Goal: Task Accomplishment & Management: Manage account settings

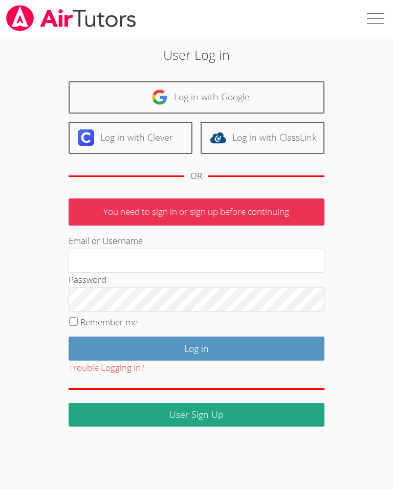
click at [228, 261] on input "Email or Username" at bounding box center [197, 260] width 256 height 25
click at [272, 258] on input "Email or Username" at bounding box center [197, 260] width 256 height 25
type input "[EMAIL_ADDRESS][DOMAIN_NAME]"
click at [196, 346] on input "Log in" at bounding box center [197, 348] width 256 height 24
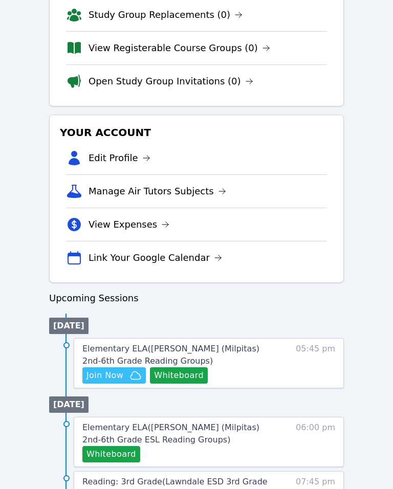
scroll to position [225, 0]
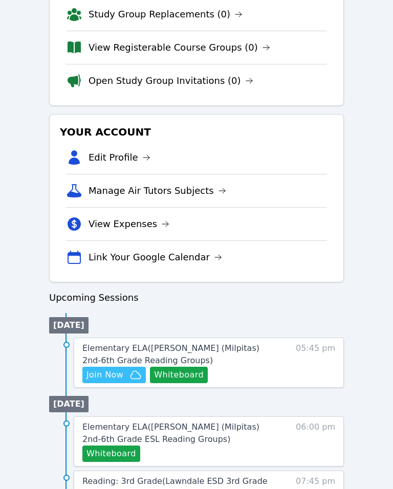
click at [197, 374] on button "Whiteboard" at bounding box center [179, 375] width 58 height 16
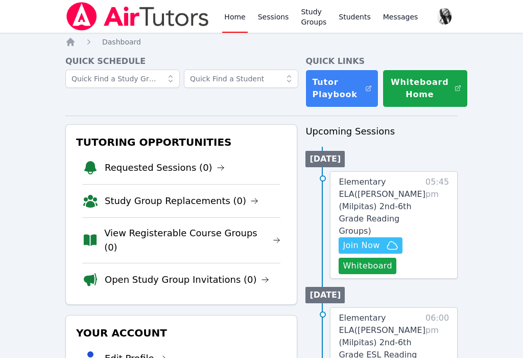
click at [383, 259] on button "Whiteboard" at bounding box center [368, 266] width 58 height 16
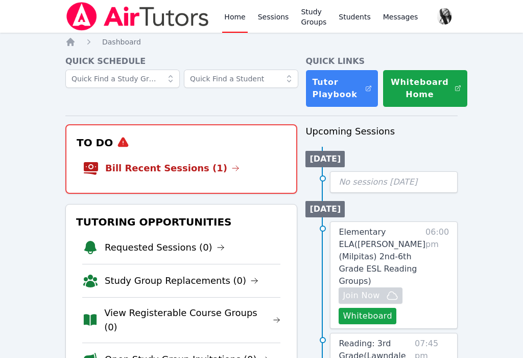
click at [189, 171] on link "Bill Recent Sessions (1)" at bounding box center [172, 168] width 134 height 14
